Goal: Find specific page/section: Find specific page/section

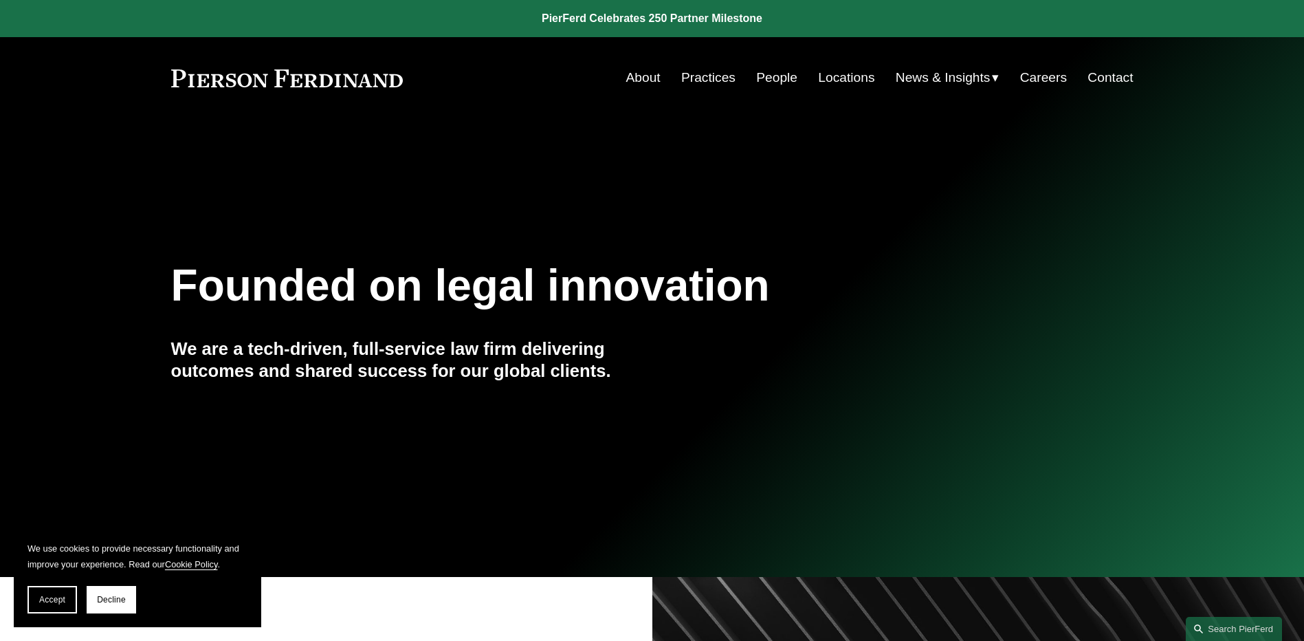
click at [712, 76] on link "Practices" at bounding box center [708, 78] width 54 height 26
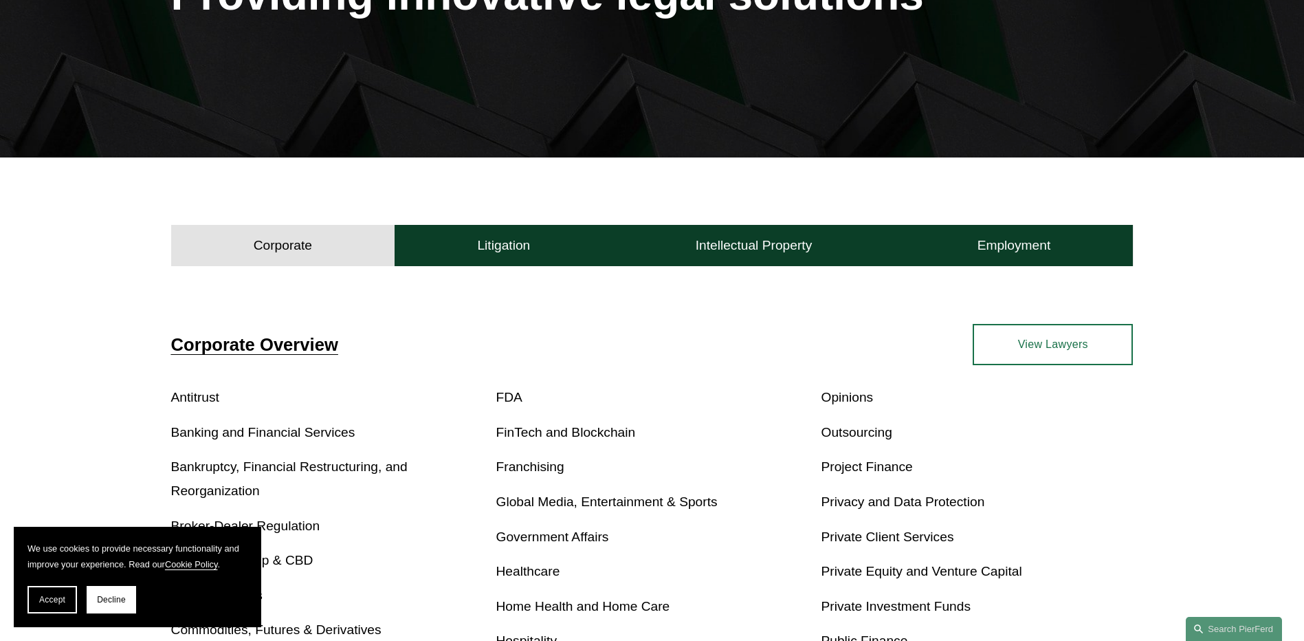
scroll to position [366, 0]
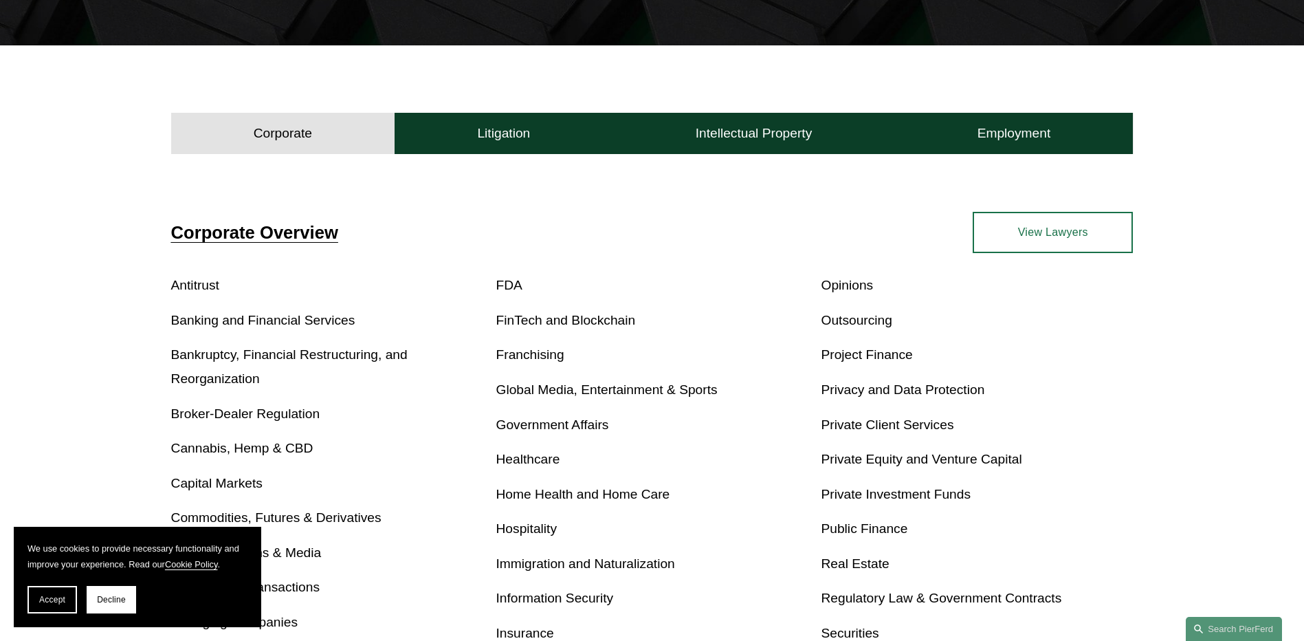
click at [1063, 241] on link "View Lawyers" at bounding box center [1053, 232] width 160 height 41
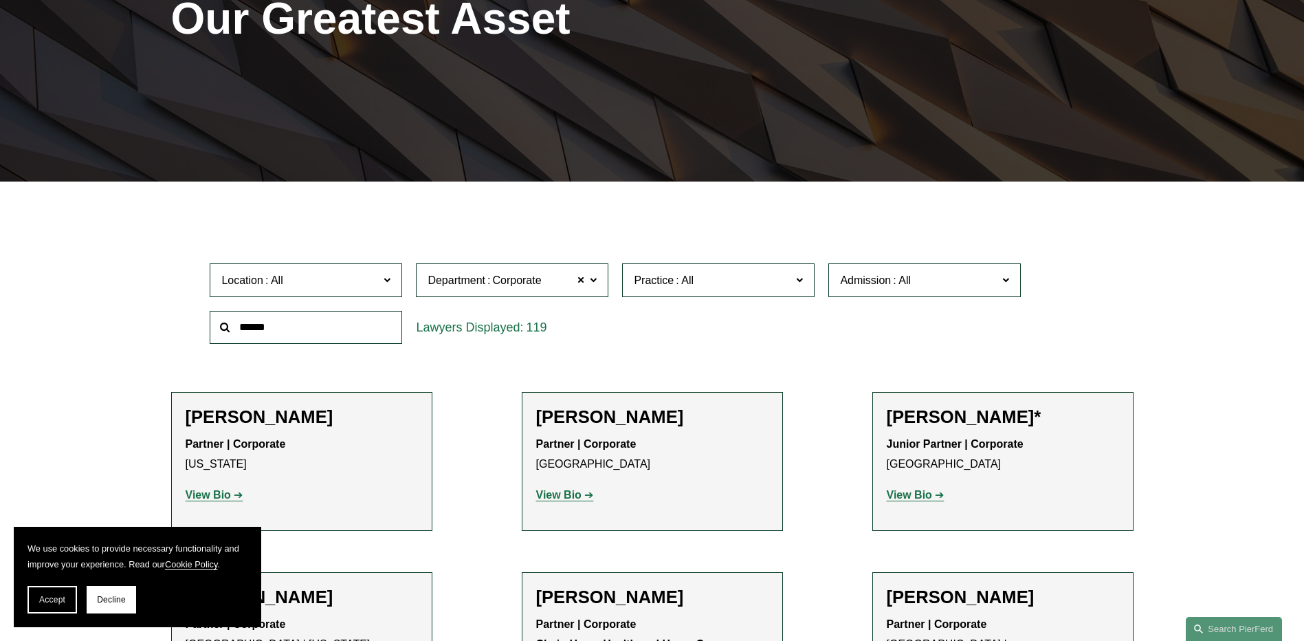
scroll to position [366, 0]
